Goal: Information Seeking & Learning: Learn about a topic

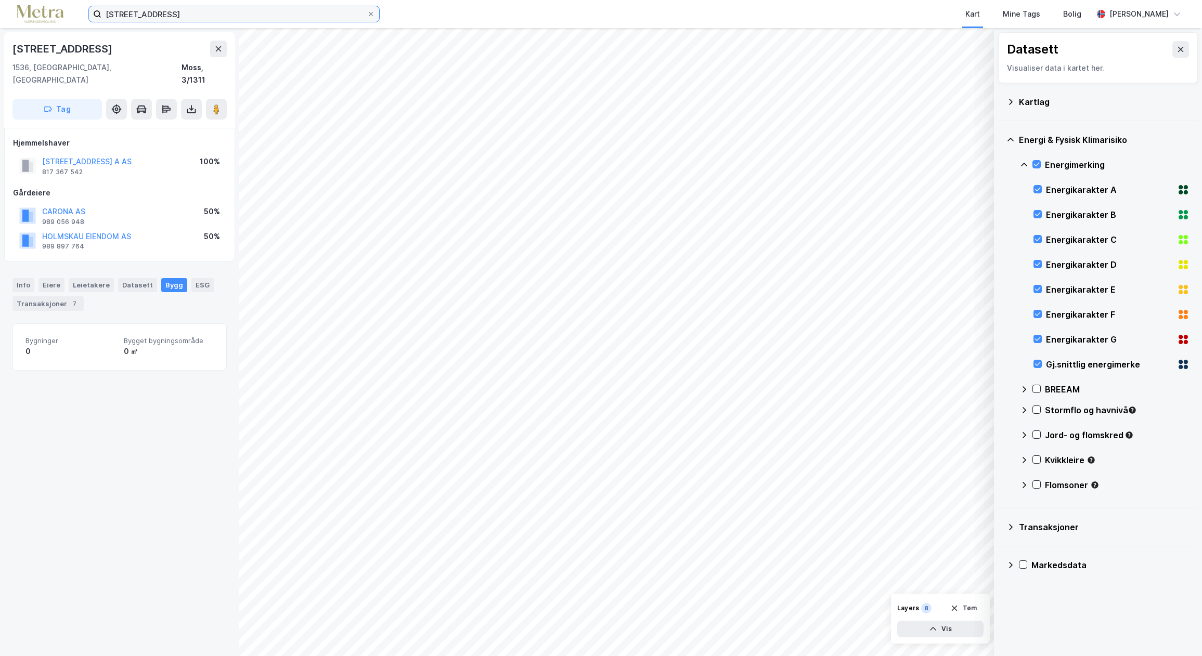
drag, startPoint x: 161, startPoint y: 10, endPoint x: 84, endPoint y: -5, distance: 78.9
click at [84, 0] on html "osloveien 161 Kart Mine Tags Bolig Linda Nilsen Datasett Visualiser data i kart…" at bounding box center [601, 328] width 1202 height 656
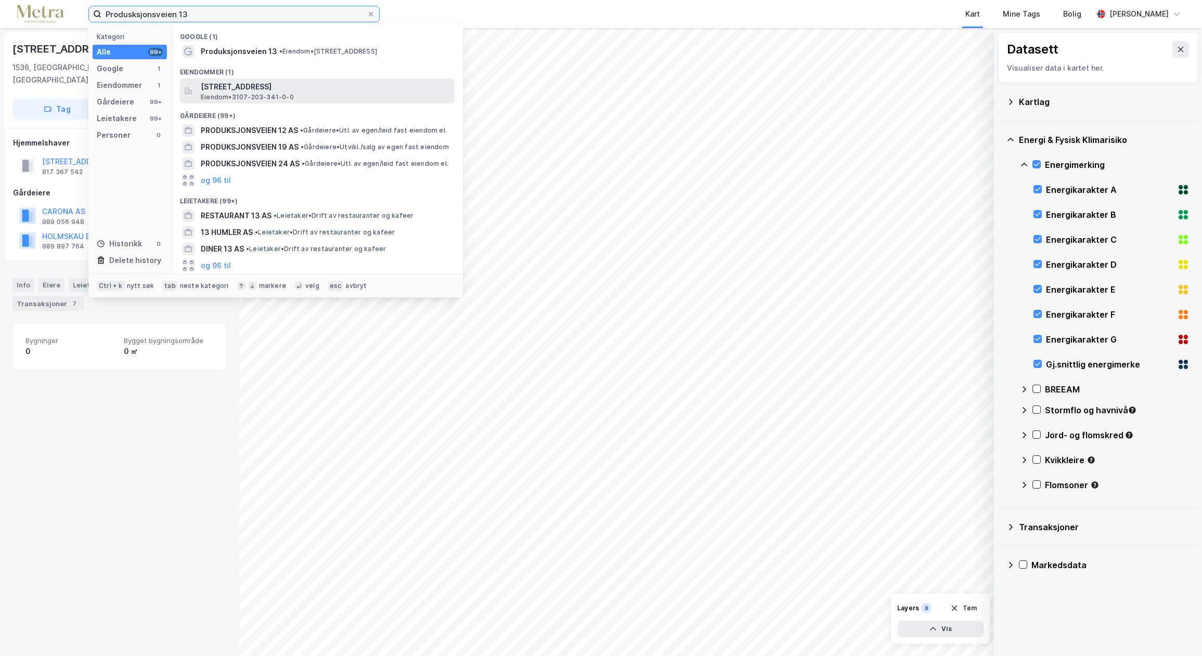
type input "Produsksjonsveien 13"
click at [318, 89] on span "Produksjonsveien 13, 1618, FREDRIKSTAD, FREDRIKSTAD" at bounding box center [326, 87] width 250 height 12
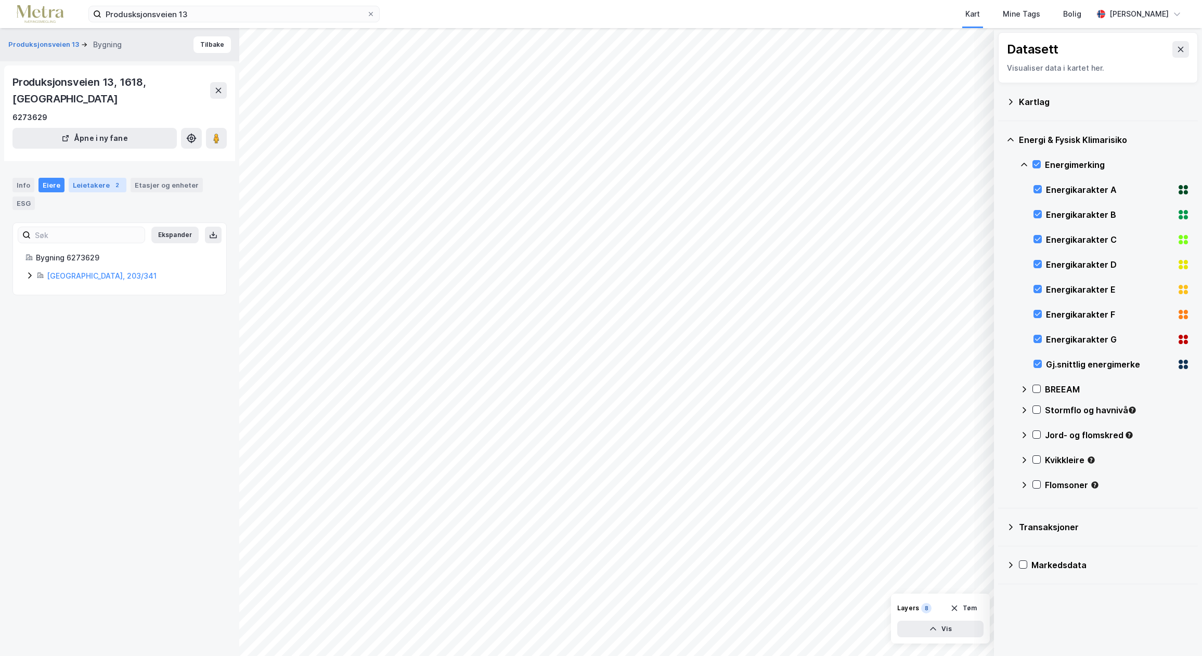
click at [95, 178] on div "Leietakere 2" at bounding box center [98, 185] width 58 height 15
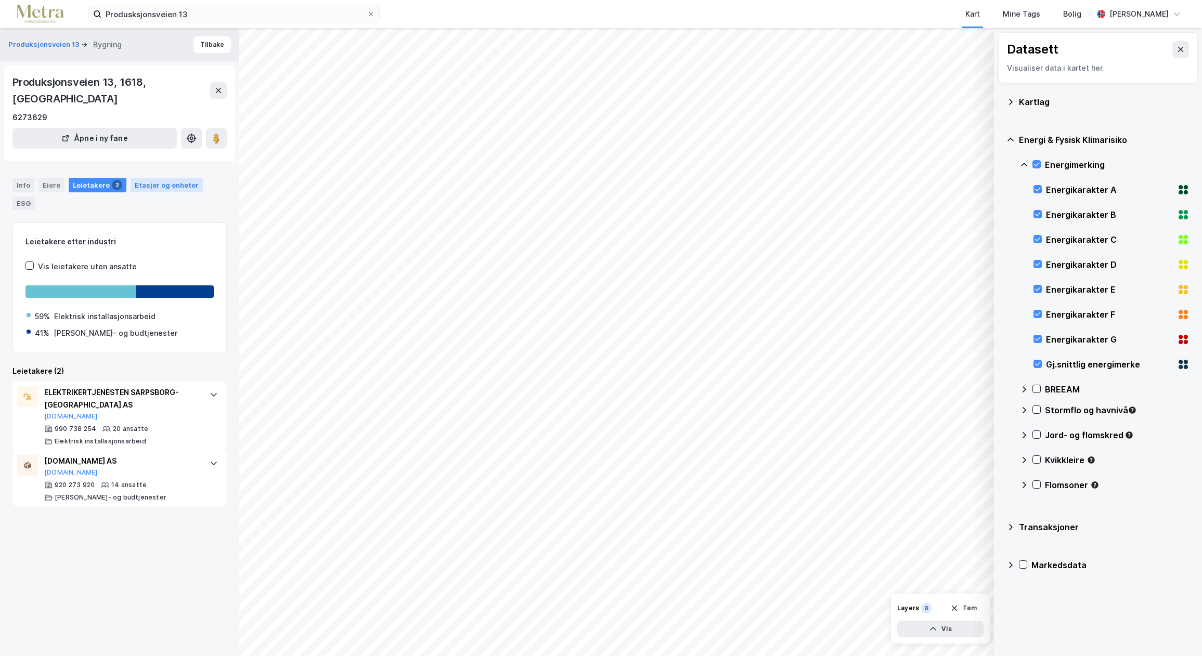
click at [153, 180] on div "Etasjer og enheter" at bounding box center [167, 184] width 64 height 9
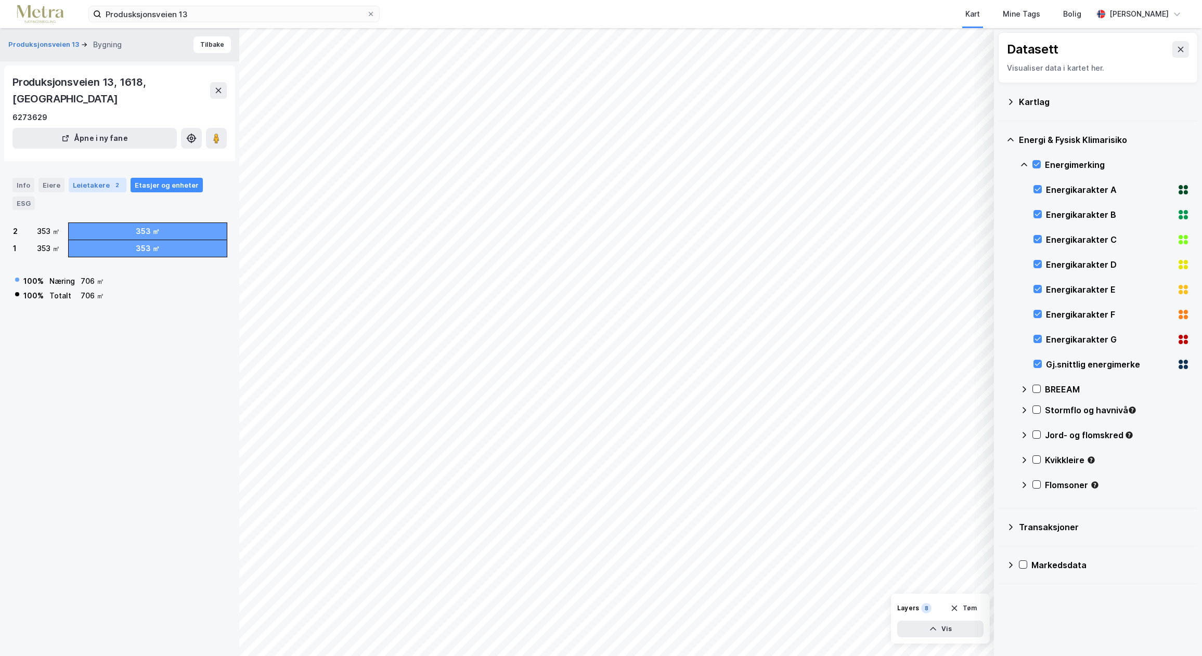
click at [95, 178] on div "Leietakere 2" at bounding box center [98, 185] width 58 height 15
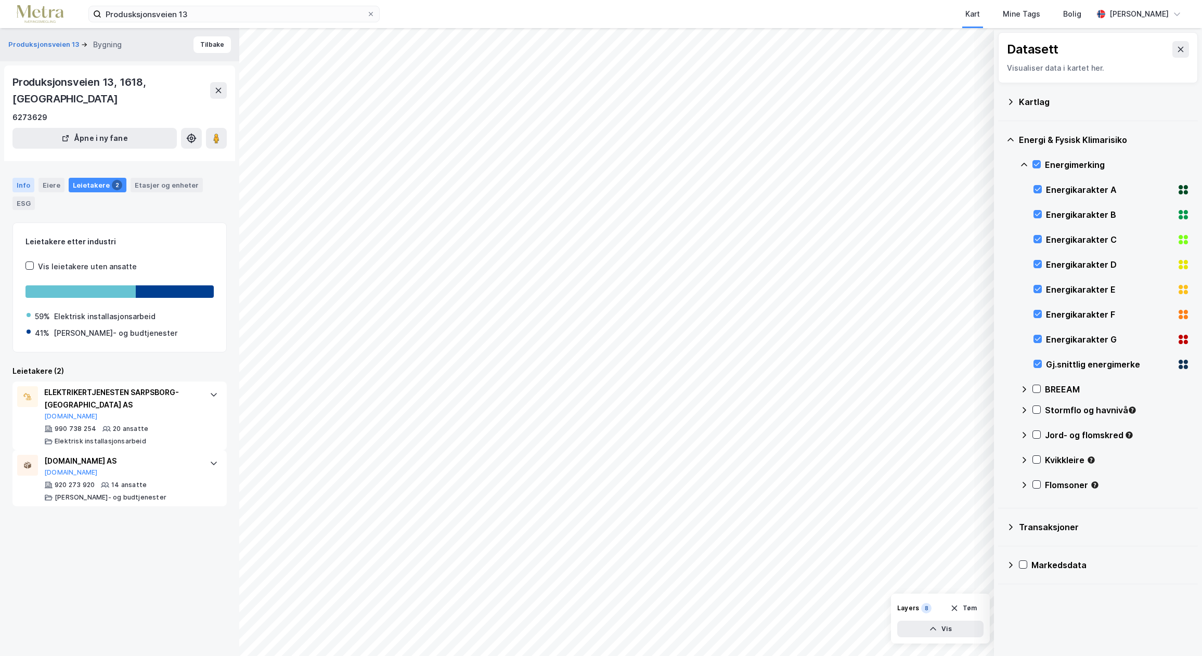
click at [27, 178] on div "Info" at bounding box center [23, 185] width 22 height 15
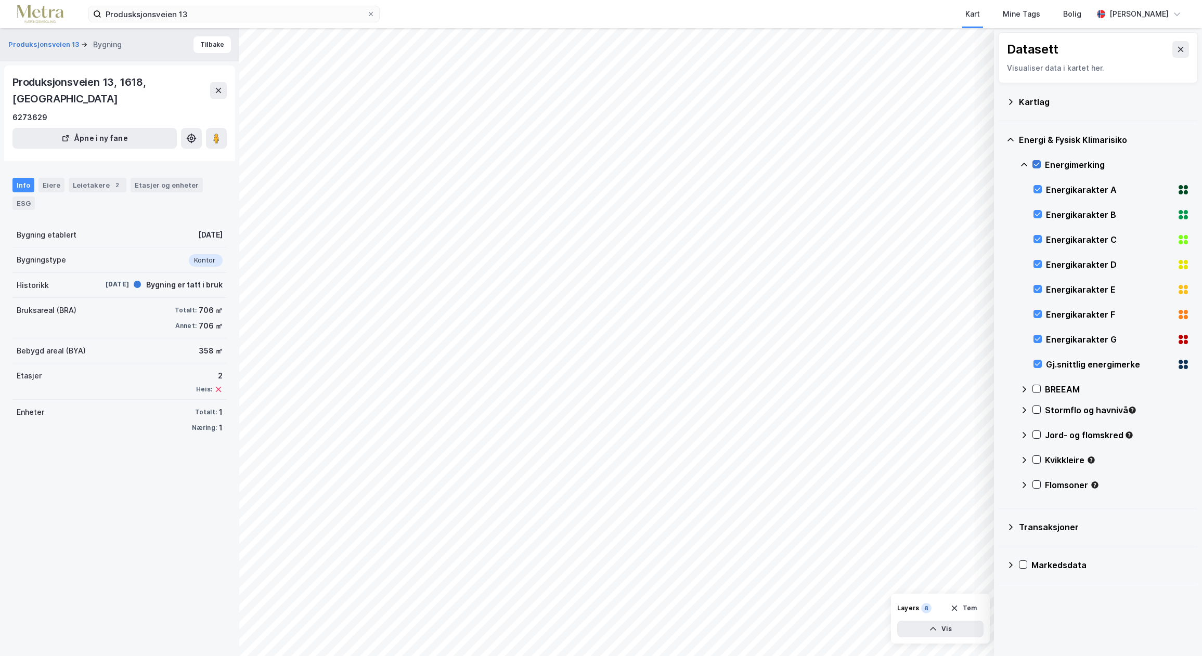
click at [1034, 164] on icon at bounding box center [1037, 165] width 6 height 4
click at [1011, 102] on icon at bounding box center [1010, 102] width 8 height 8
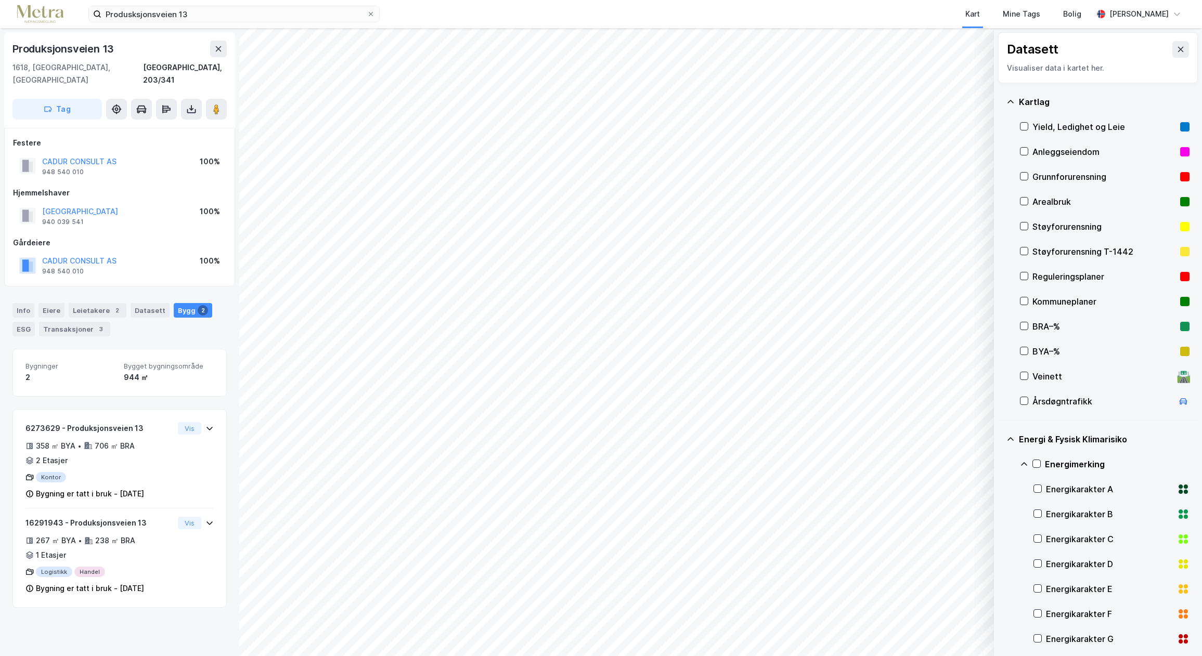
click at [185, 303] on div "Bygg 2" at bounding box center [193, 310] width 38 height 15
click at [176, 303] on div "Bygg 2" at bounding box center [193, 310] width 38 height 15
click at [83, 322] on div "Transaksjoner 3" at bounding box center [74, 329] width 71 height 15
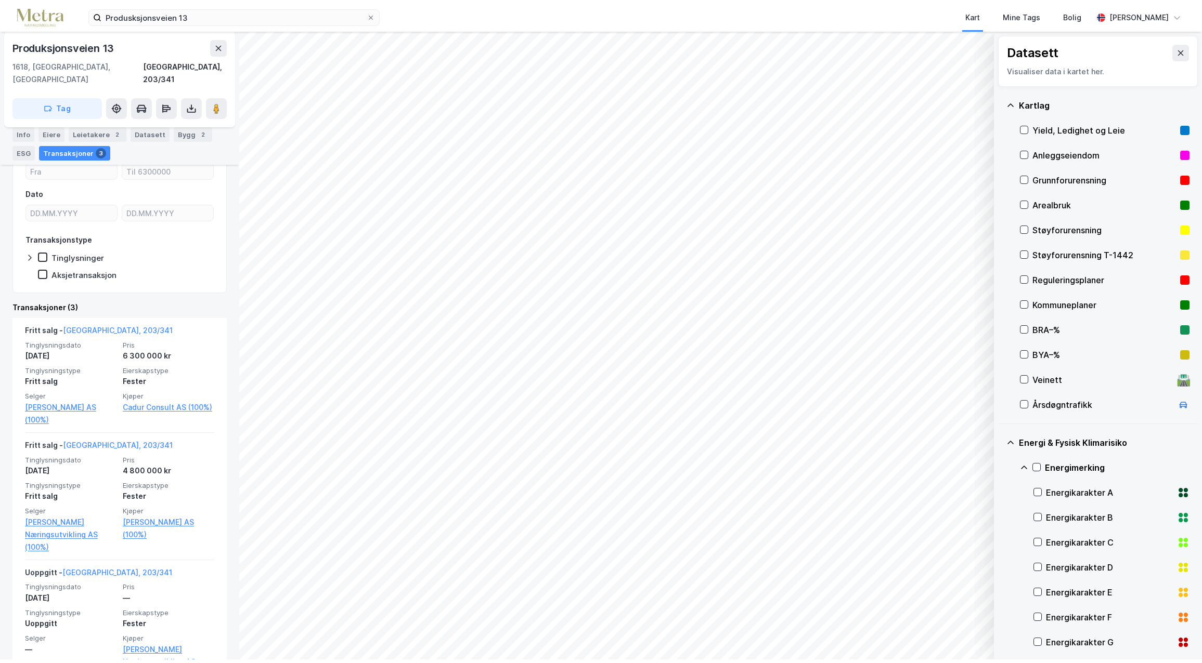
scroll to position [219, 0]
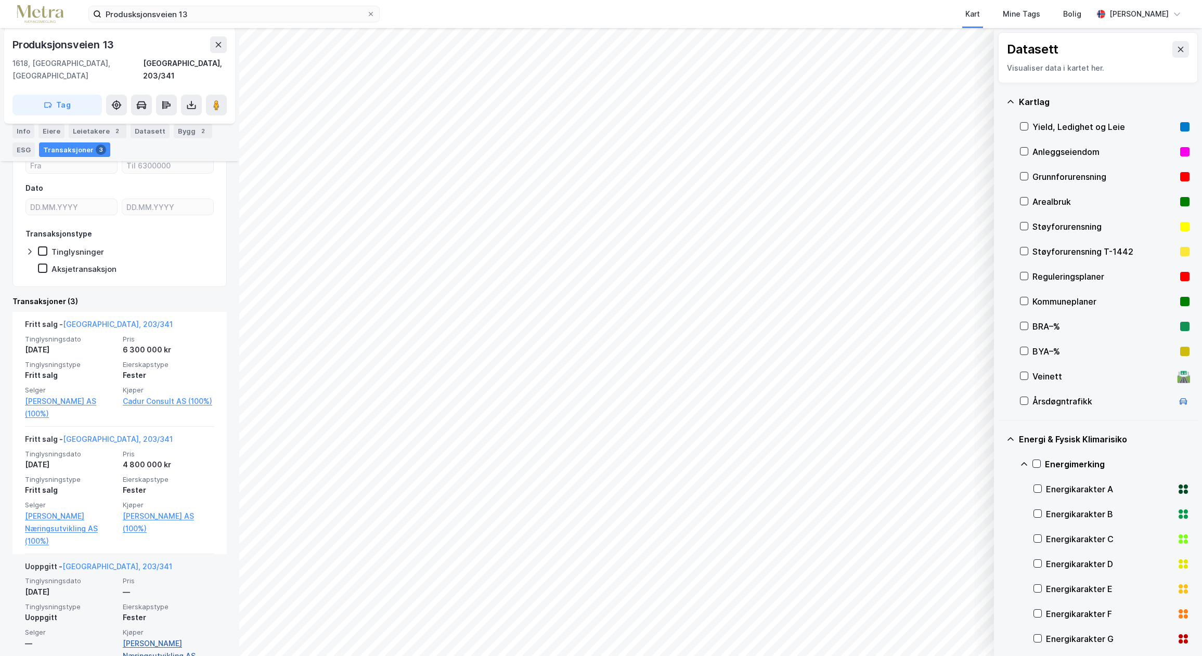
click at [137, 638] on link "Bo Og Næringsutvikling AS (100%)" at bounding box center [169, 656] width 92 height 37
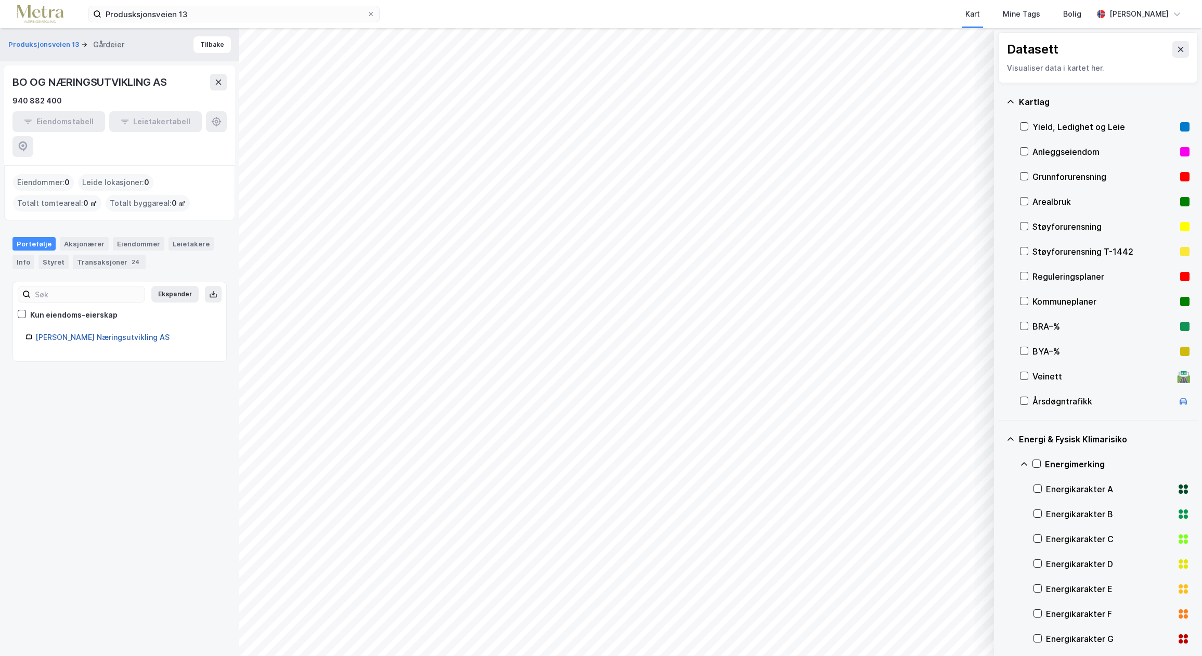
click at [106, 333] on link "Bo Og Næringsutvikling AS" at bounding box center [102, 337] width 134 height 9
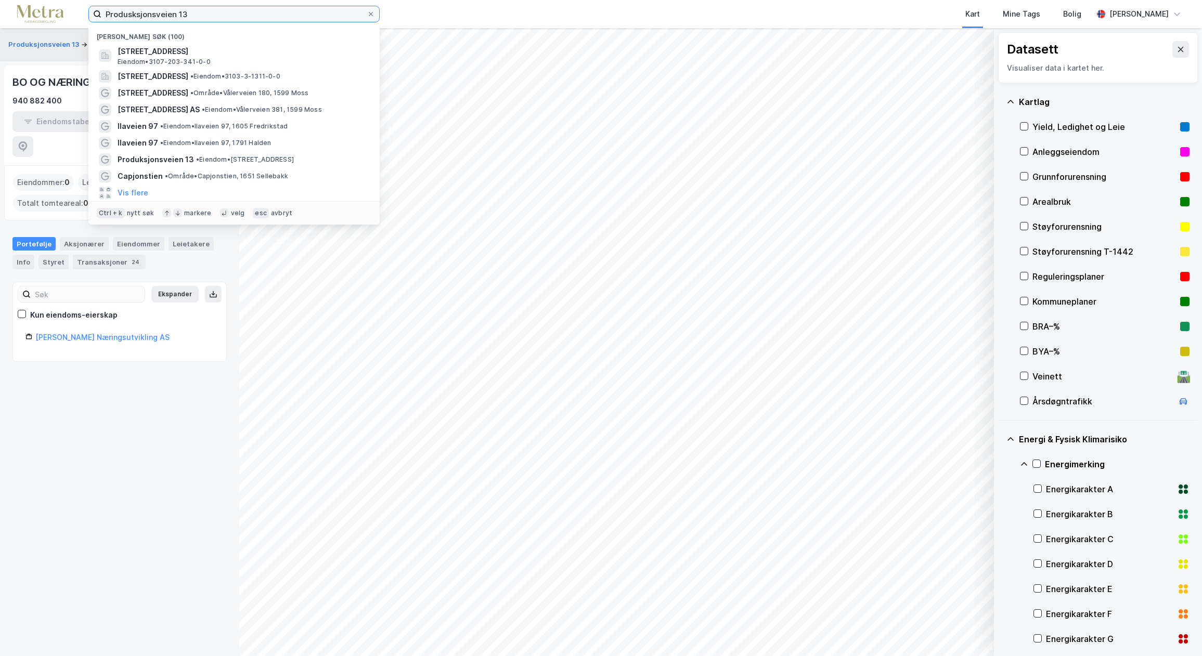
drag, startPoint x: 202, startPoint y: 11, endPoint x: 68, endPoint y: 2, distance: 134.5
click at [68, 2] on div "Produsksjonsveien 13 Nylige søk (100) Produksjonsveien 13, 1618, FREDRIKSTAD, F…" at bounding box center [601, 14] width 1202 height 28
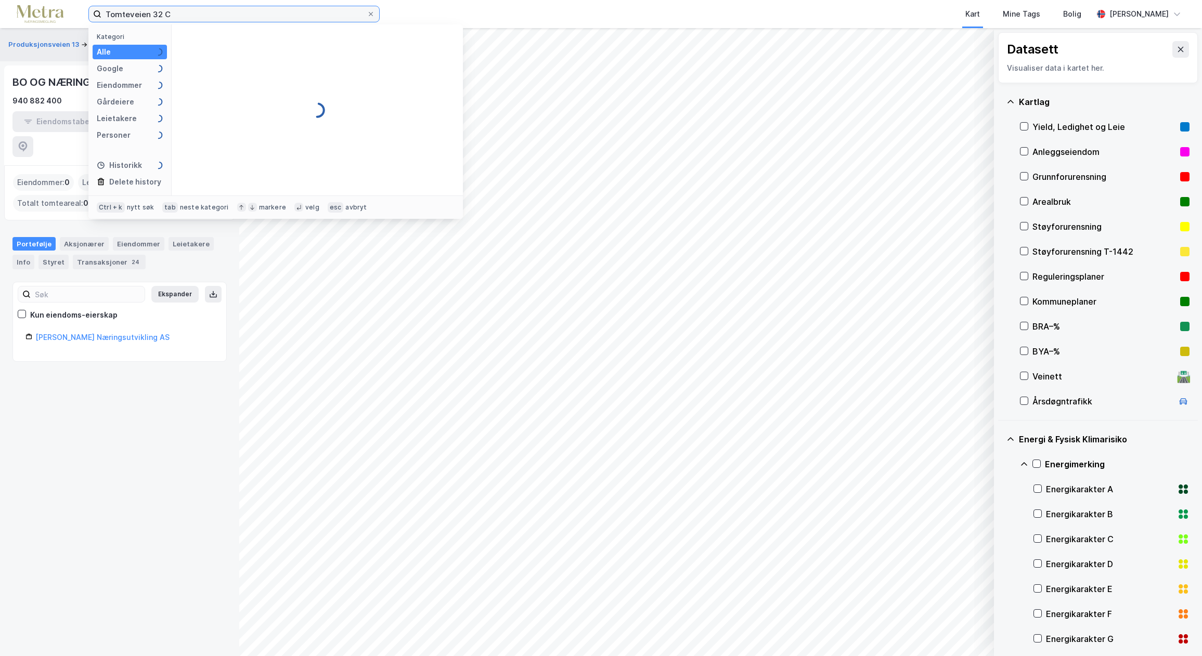
type input "Tomteveien 32 C"
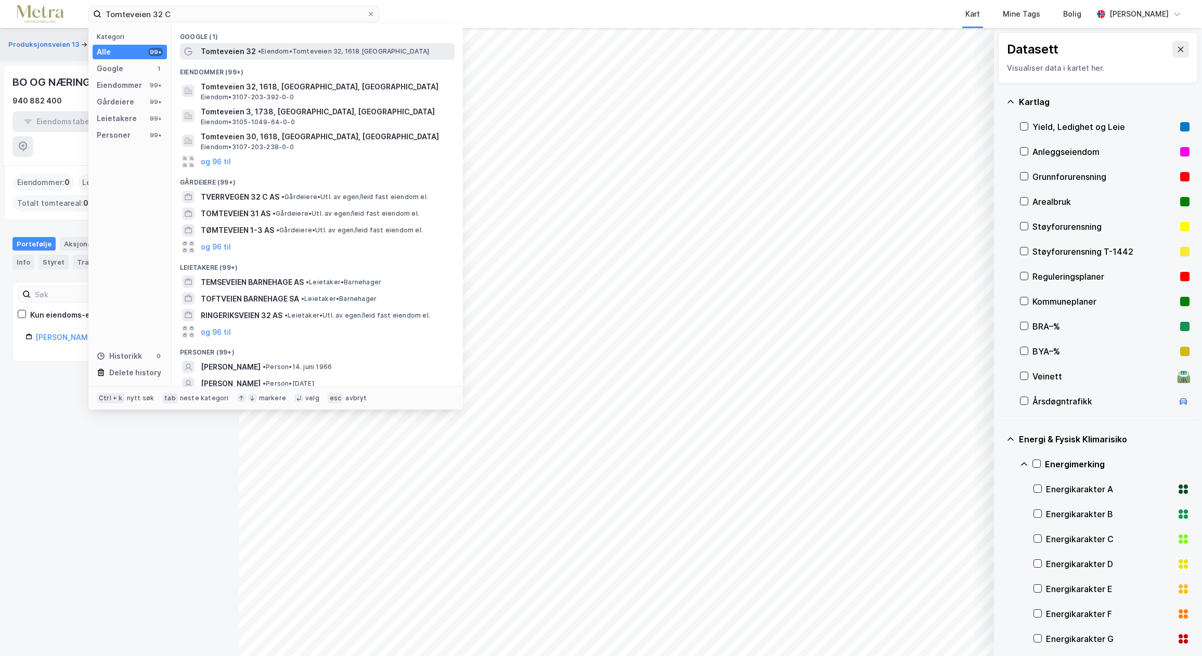
click at [229, 47] on span "Tomteveien 32" at bounding box center [228, 51] width 55 height 12
